Goal: Transaction & Acquisition: Book appointment/travel/reservation

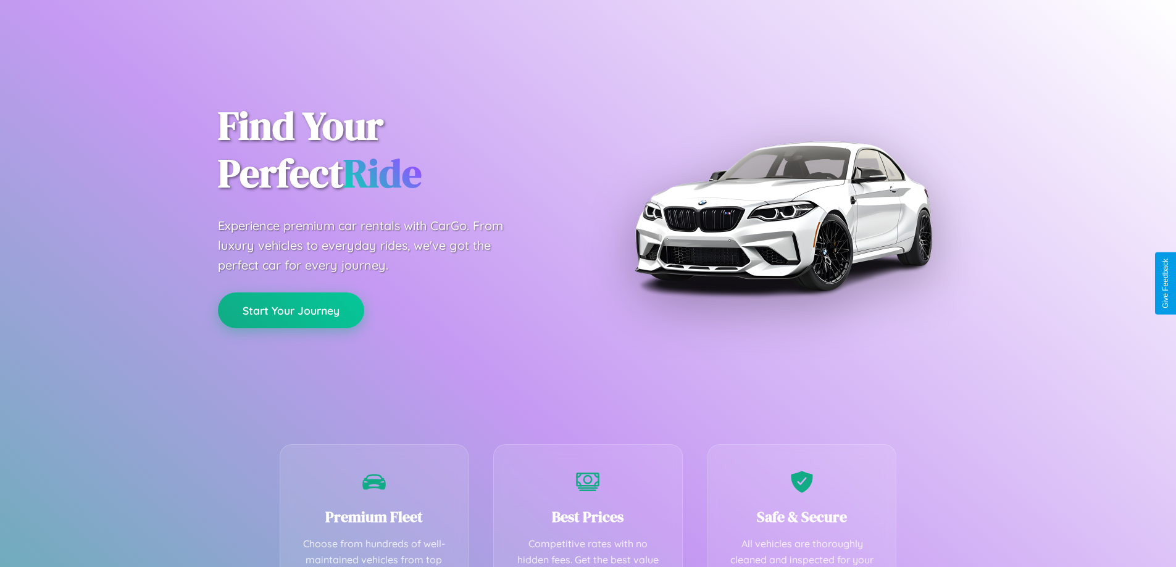
click at [291, 311] on button "Start Your Journey" at bounding box center [291, 311] width 146 height 36
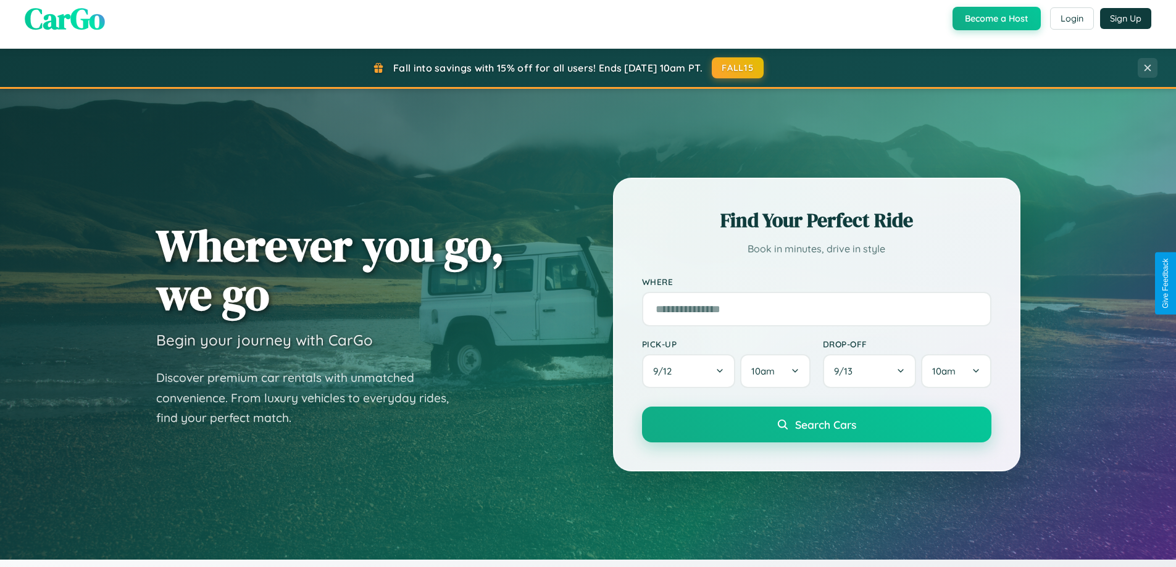
scroll to position [850, 0]
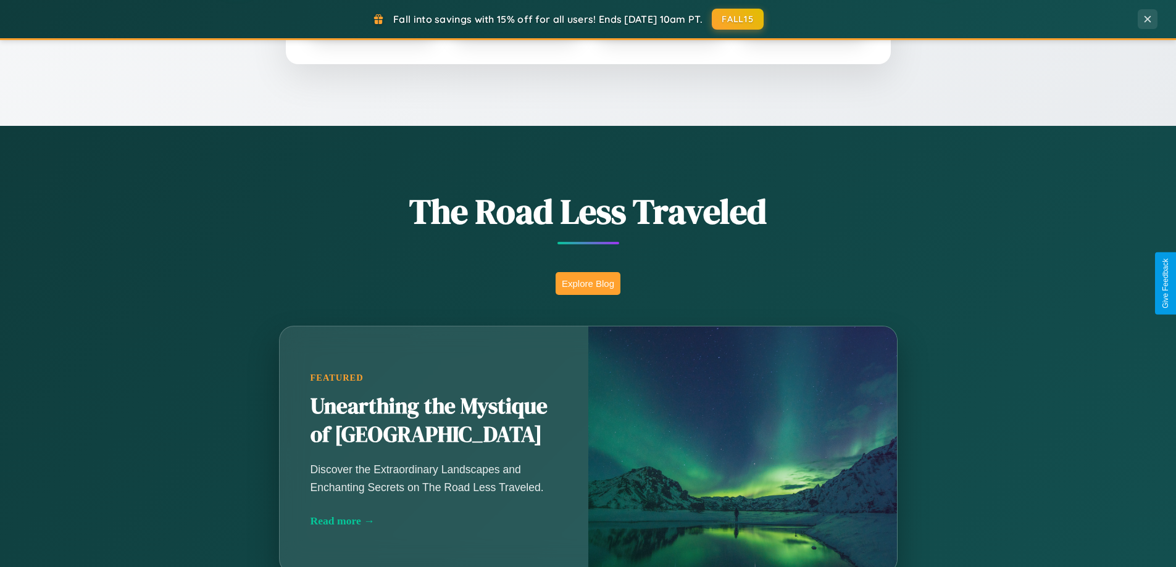
click at [588, 283] on button "Explore Blog" at bounding box center [588, 283] width 65 height 23
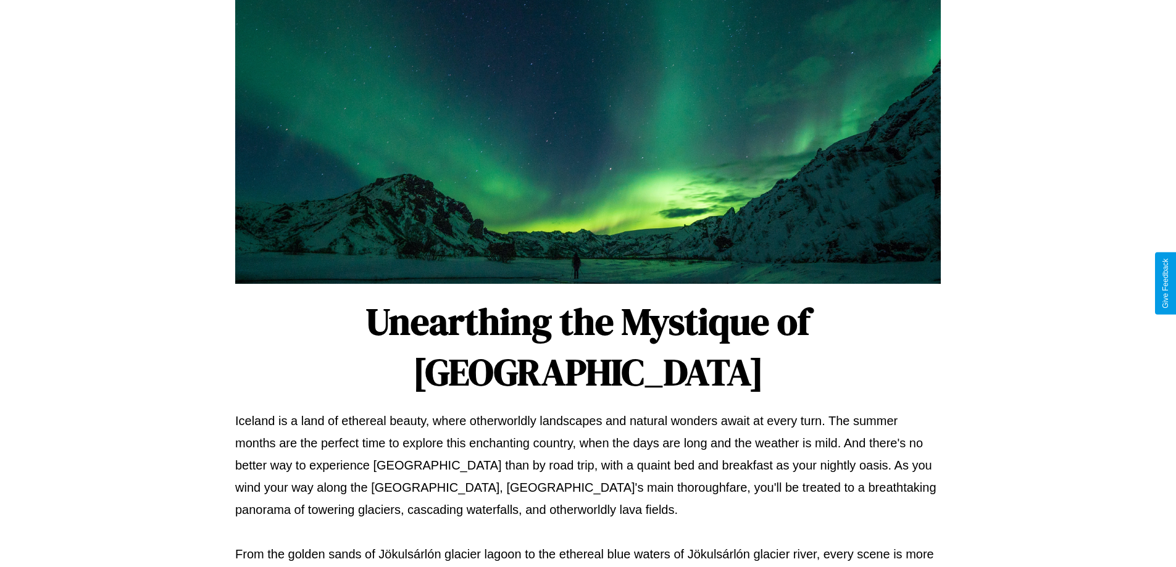
scroll to position [400, 0]
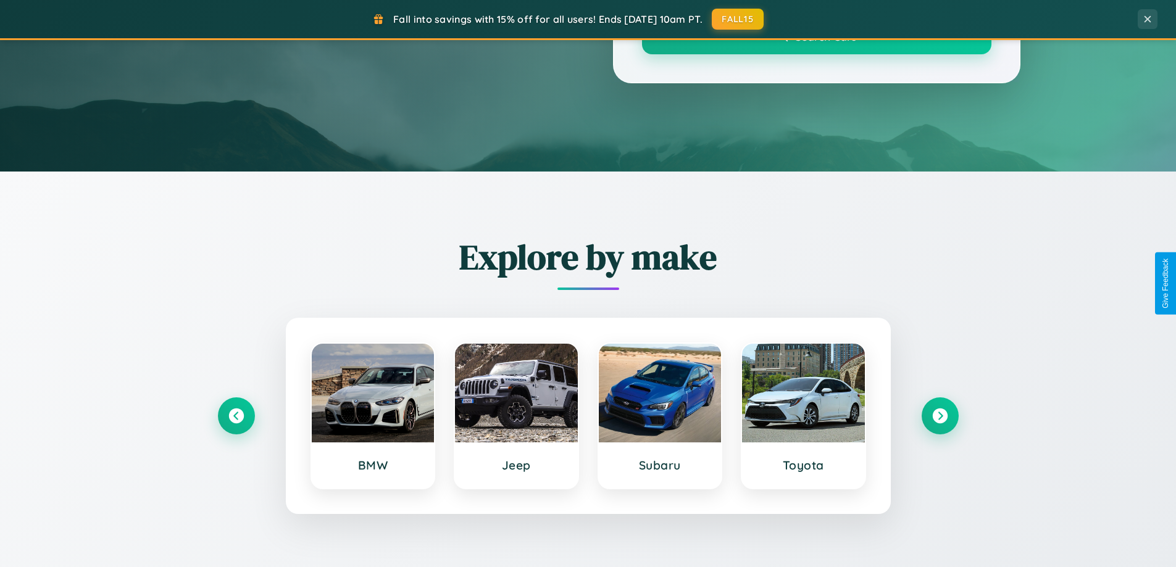
scroll to position [850, 0]
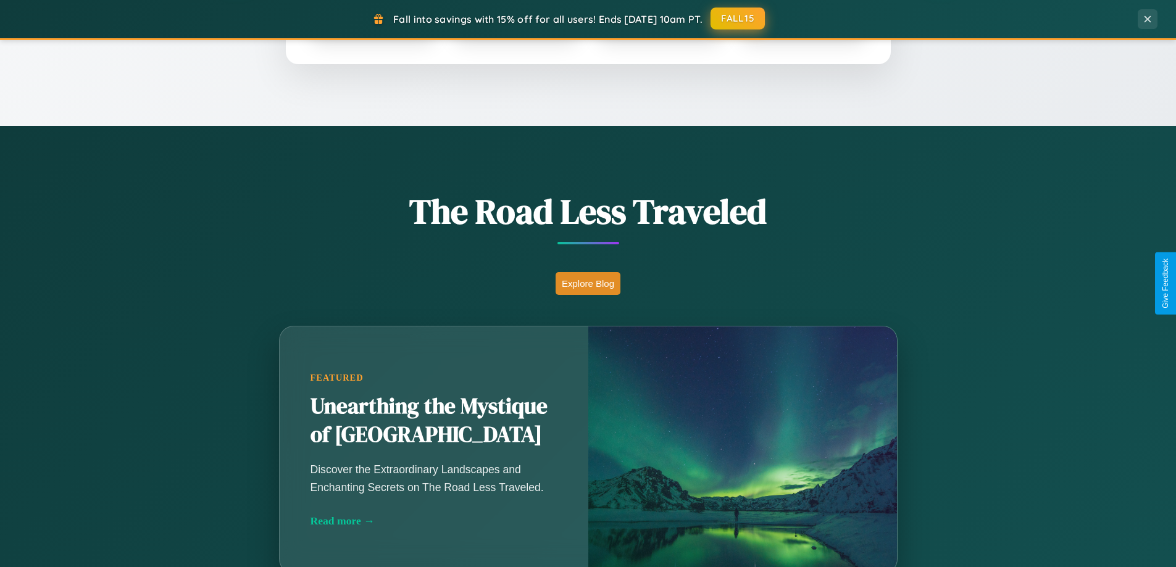
click at [739, 19] on button "FALL15" at bounding box center [738, 18] width 54 height 22
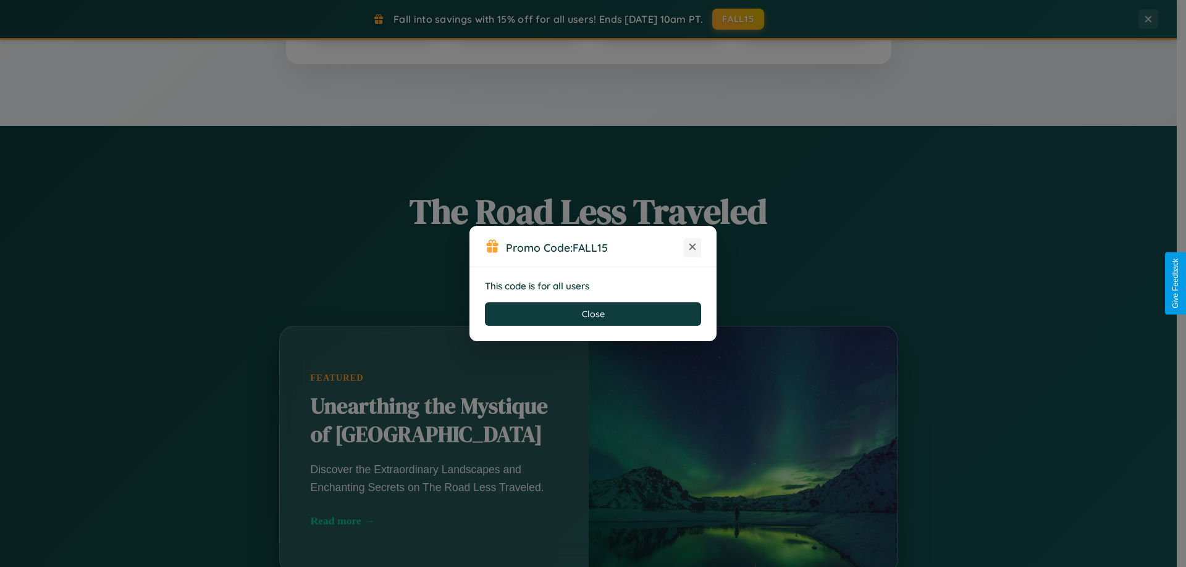
click at [692, 248] on icon at bounding box center [692, 247] width 12 height 12
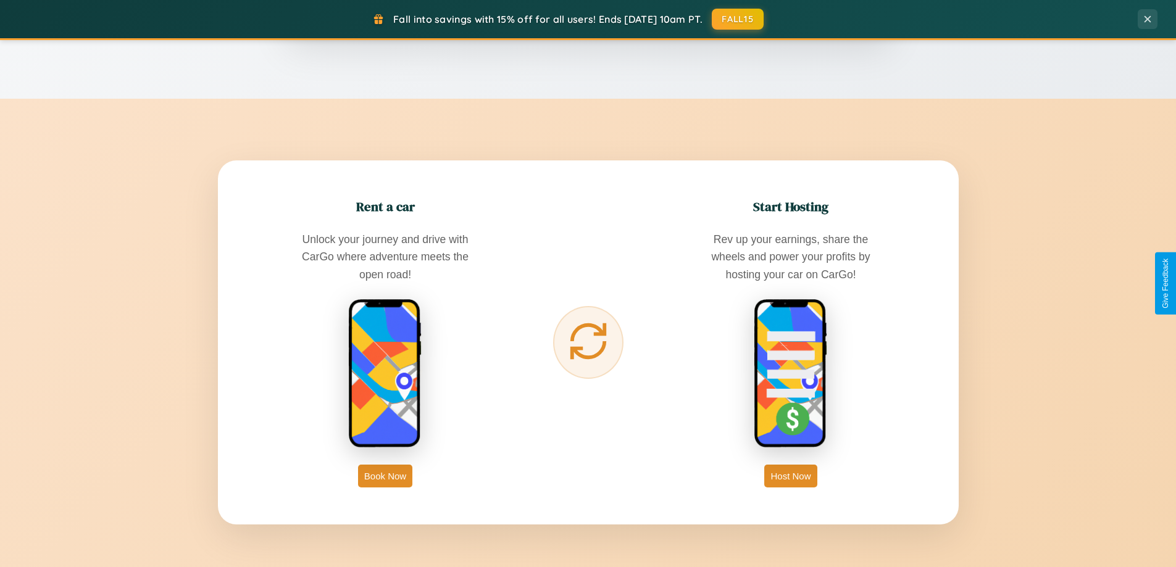
scroll to position [1984, 0]
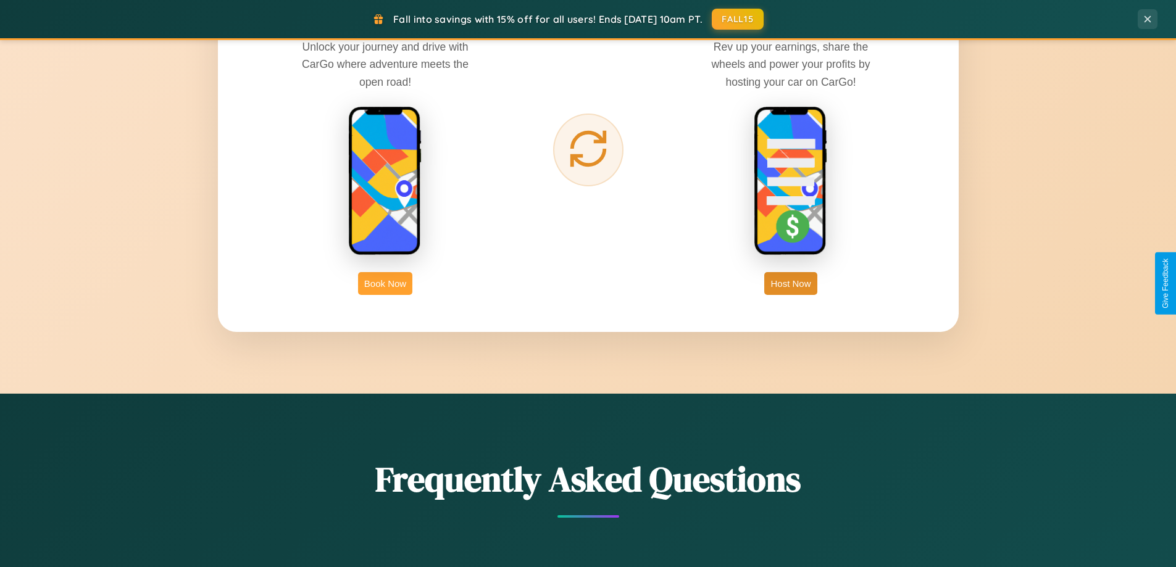
click at [385, 283] on button "Book Now" at bounding box center [385, 283] width 54 height 23
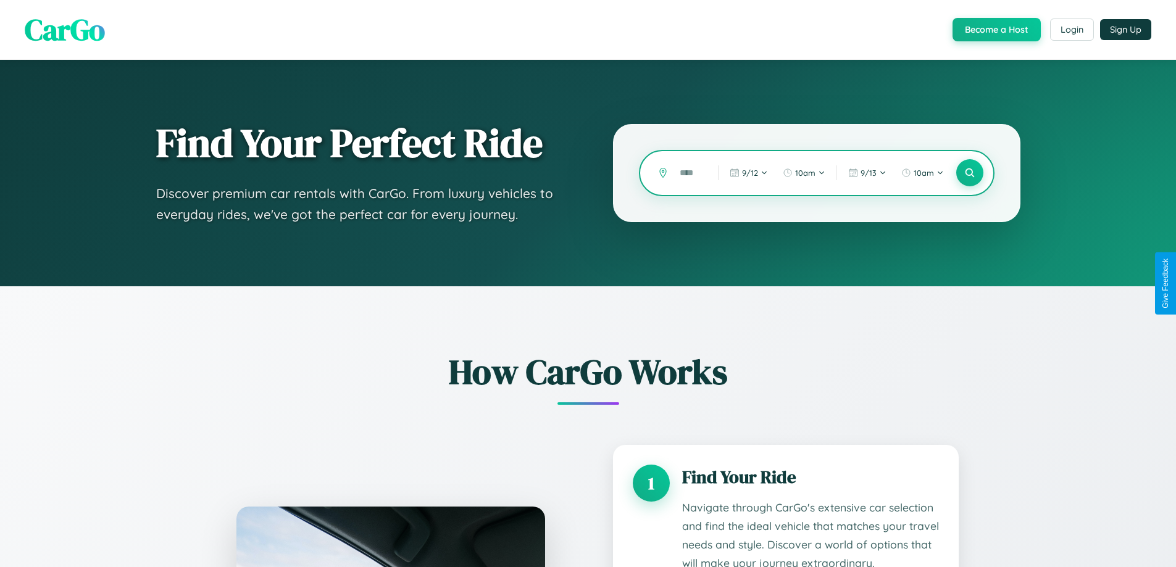
click at [690, 173] on input "text" at bounding box center [690, 173] width 32 height 22
type input "******"
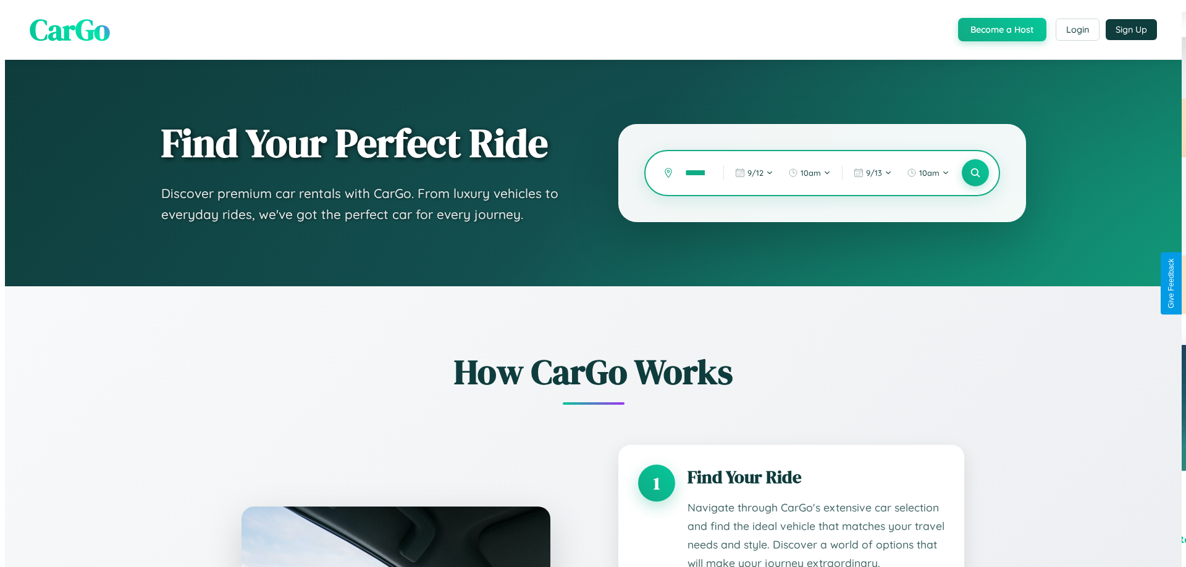
scroll to position [0, 5]
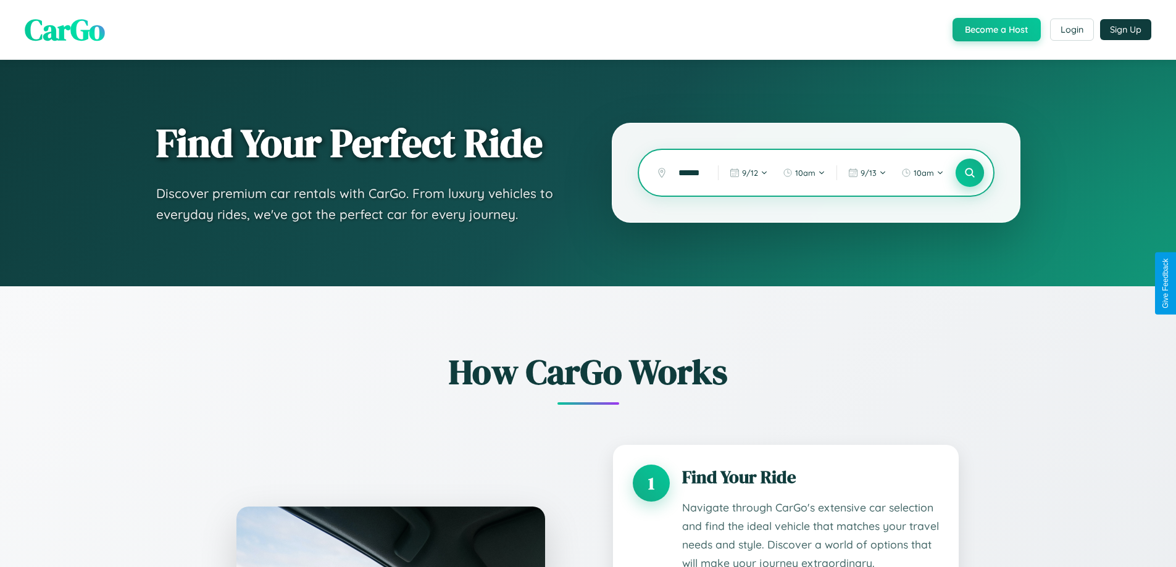
click at [969, 173] on icon at bounding box center [970, 173] width 12 height 12
